Goal: Transaction & Acquisition: Purchase product/service

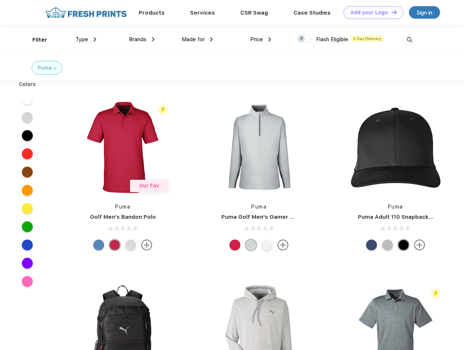
scroll to position [0, 0]
click at [371, 12] on link "Add your Logo Design Tool" at bounding box center [374, 12] width 60 height 13
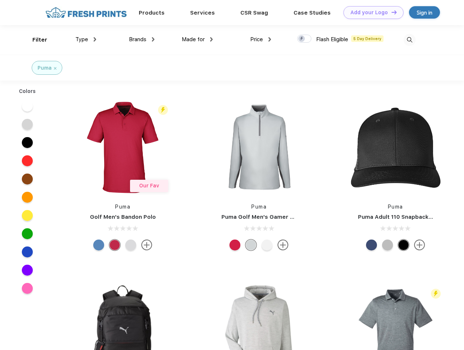
click at [0, 0] on div "Design Tool" at bounding box center [0, 0] width 0 height 0
click at [391, 12] on link "Add your Logo Design Tool" at bounding box center [374, 12] width 60 height 13
click at [35, 40] on div "Filter" at bounding box center [39, 40] width 15 height 8
click at [86, 39] on span "Type" at bounding box center [81, 39] width 13 height 7
click at [142, 39] on span "Brands" at bounding box center [137, 39] width 17 height 7
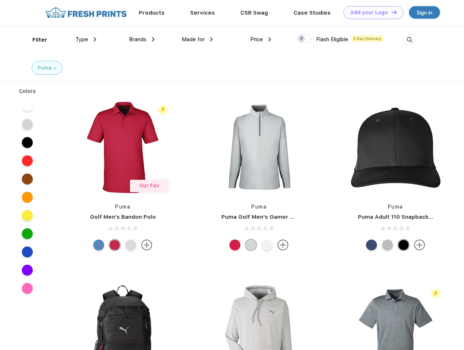
click at [198, 39] on span "Made for" at bounding box center [193, 39] width 23 height 7
click at [261, 39] on span "Price" at bounding box center [256, 39] width 13 height 7
click at [305, 39] on div at bounding box center [304, 39] width 14 height 8
click at [302, 39] on input "checkbox" at bounding box center [299, 36] width 5 height 5
click at [410, 40] on img at bounding box center [410, 40] width 12 height 12
